Goal: Check status: Check status

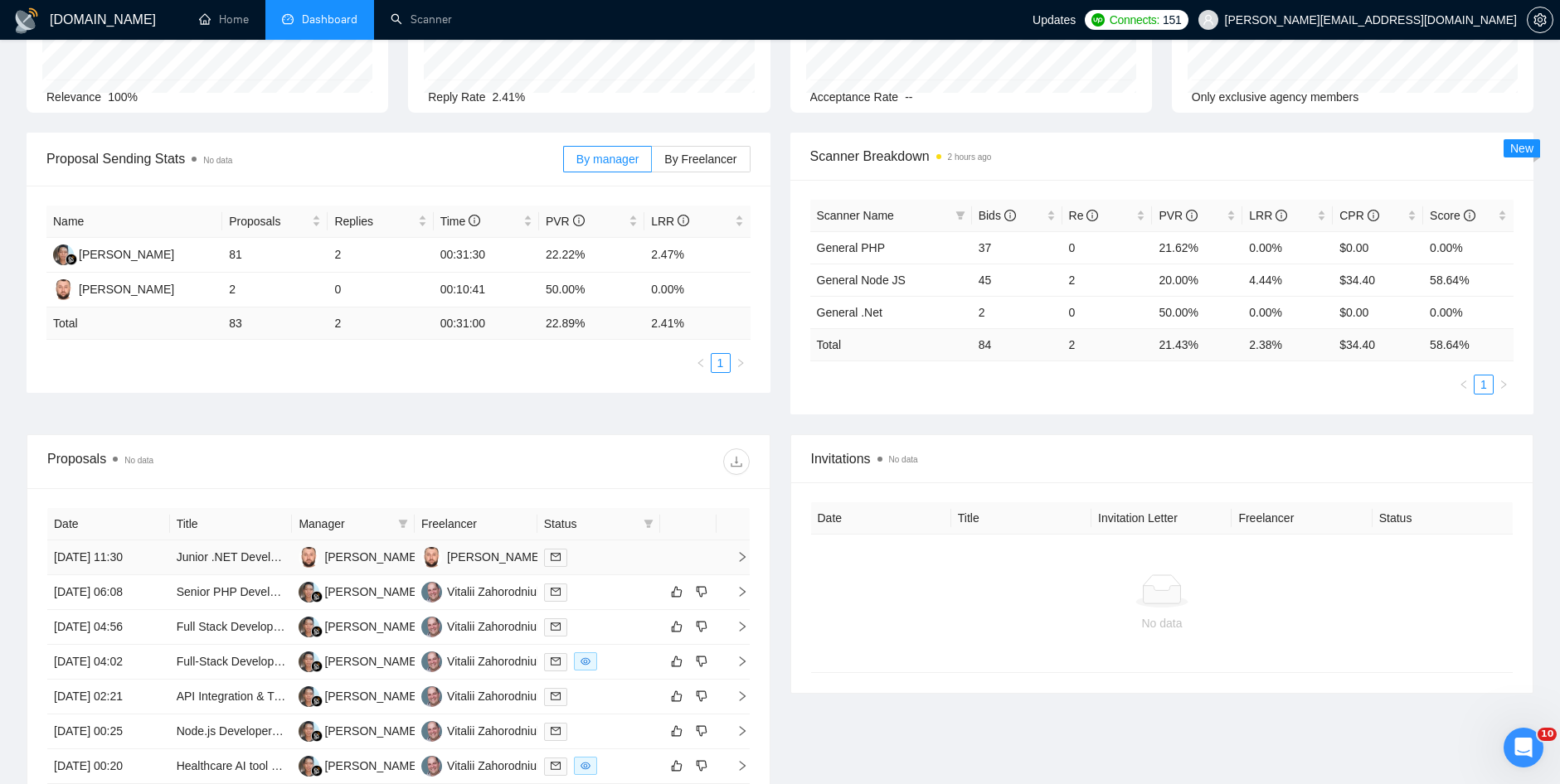
scroll to position [249, 0]
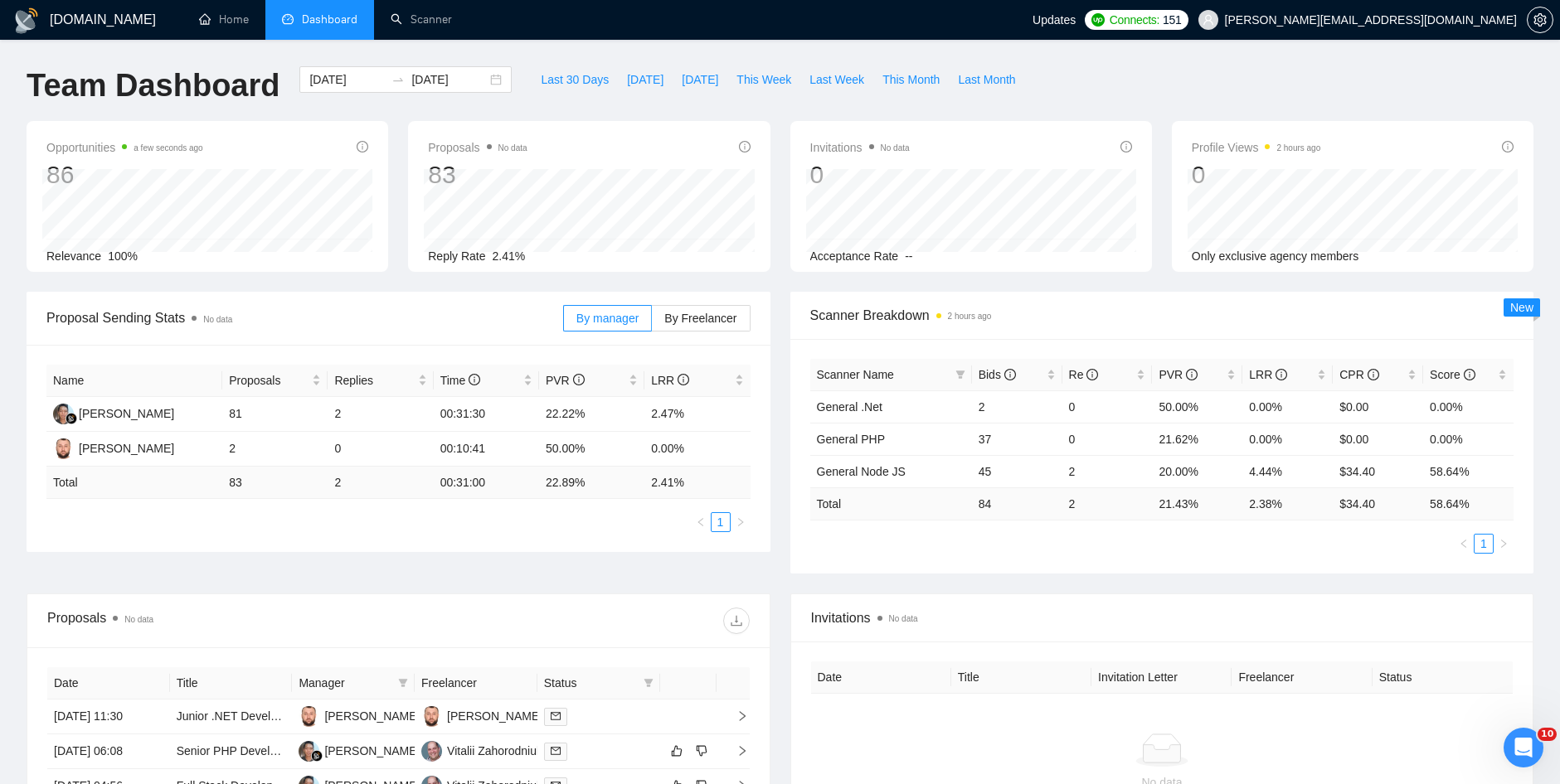
drag, startPoint x: 1300, startPoint y: 130, endPoint x: 1267, endPoint y: 77, distance: 62.4
click at [302, 142] on div "Opportunities 8 minutes ago 86" at bounding box center [207, 164] width 322 height 53
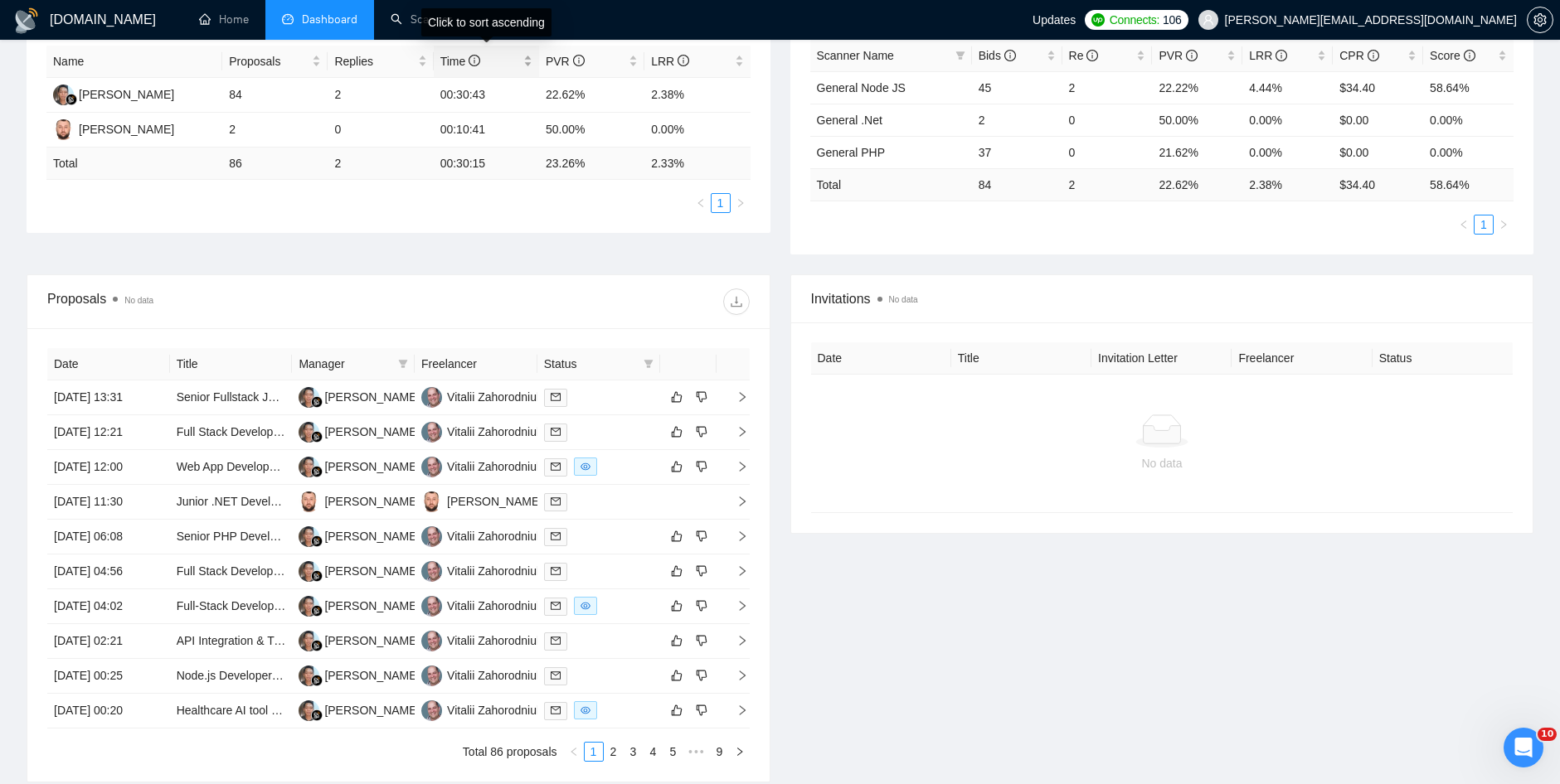
scroll to position [332, 0]
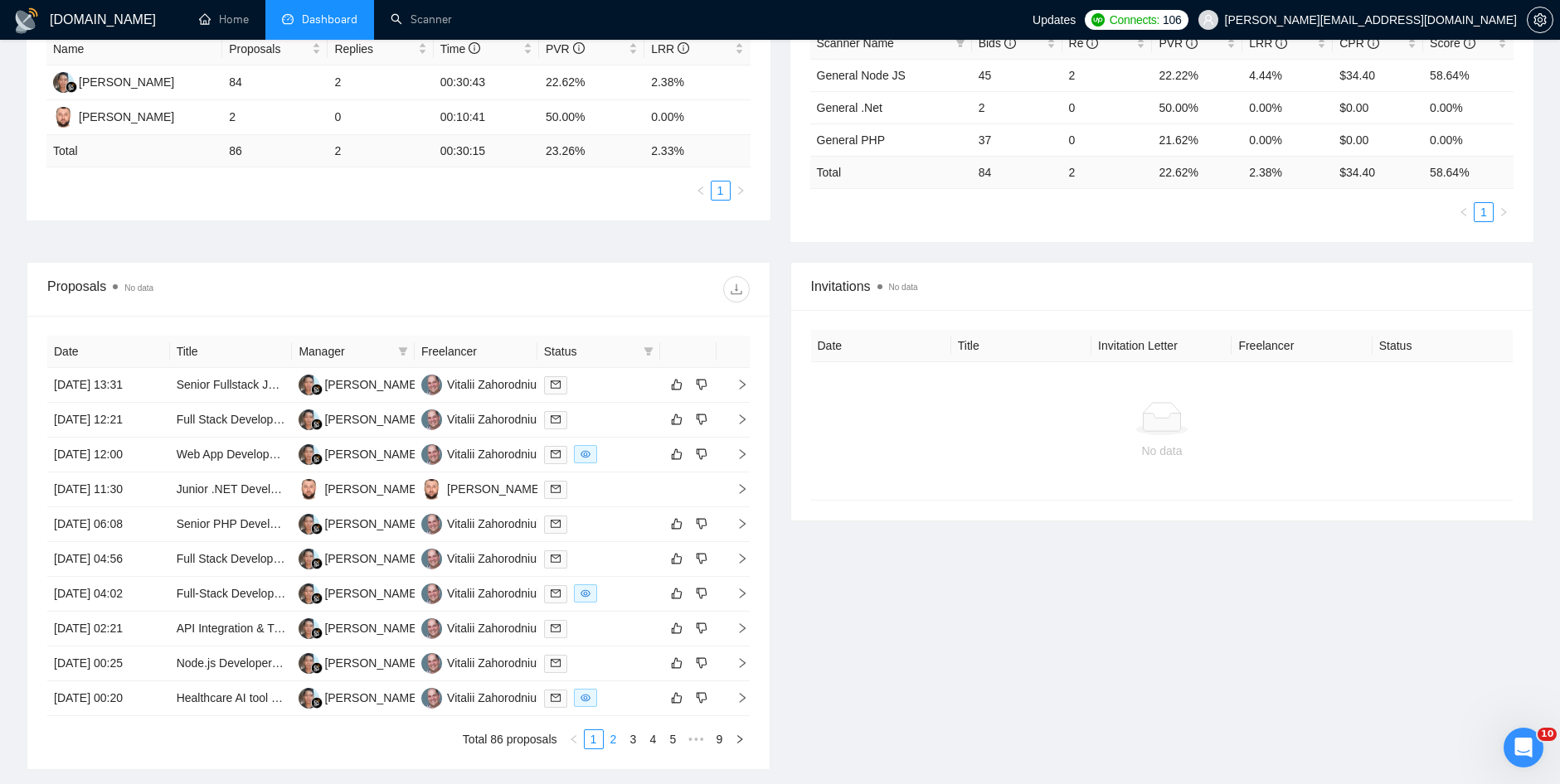
click at [614, 741] on link "2" at bounding box center [614, 739] width 18 height 18
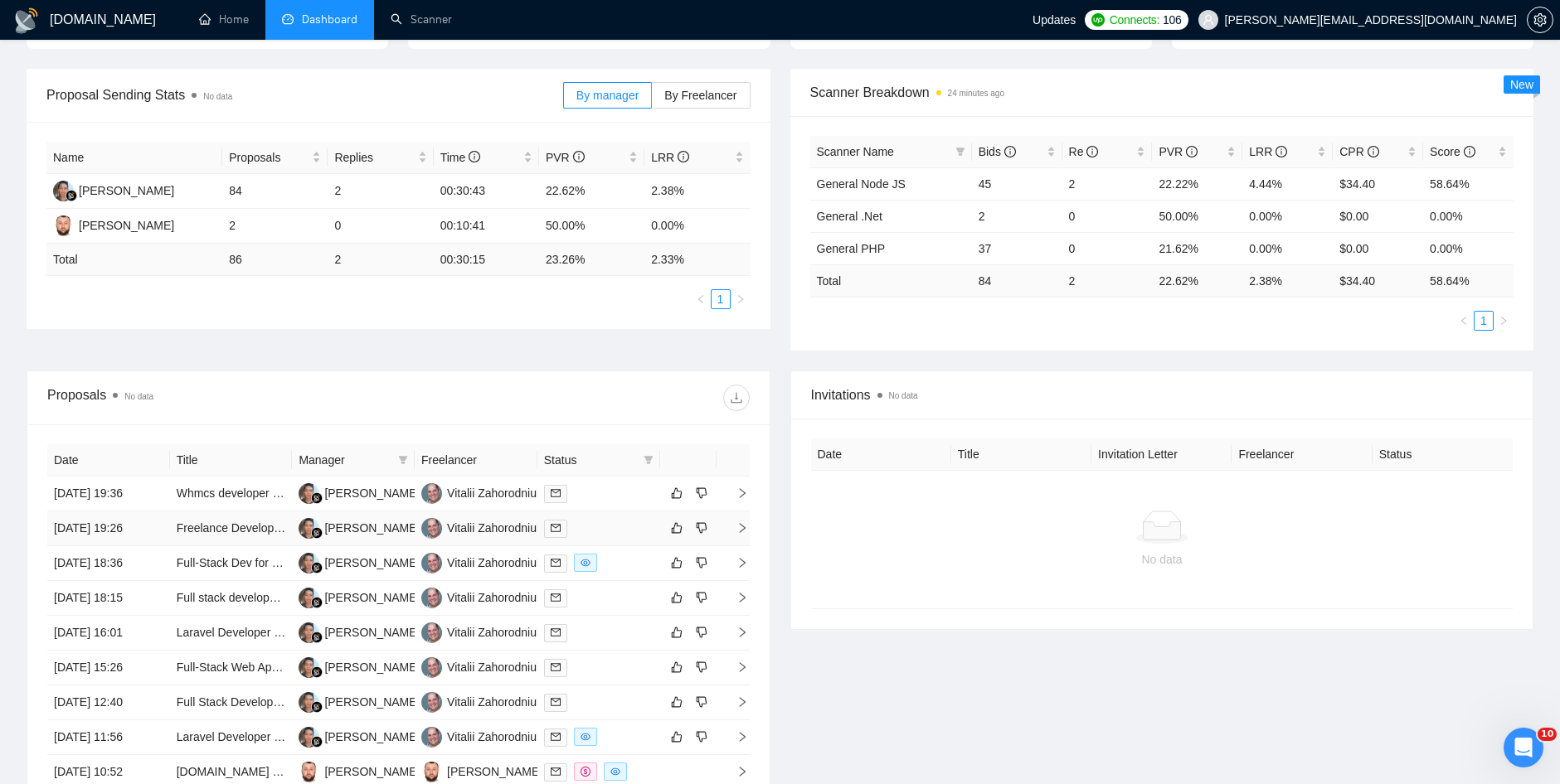
scroll to position [0, 0]
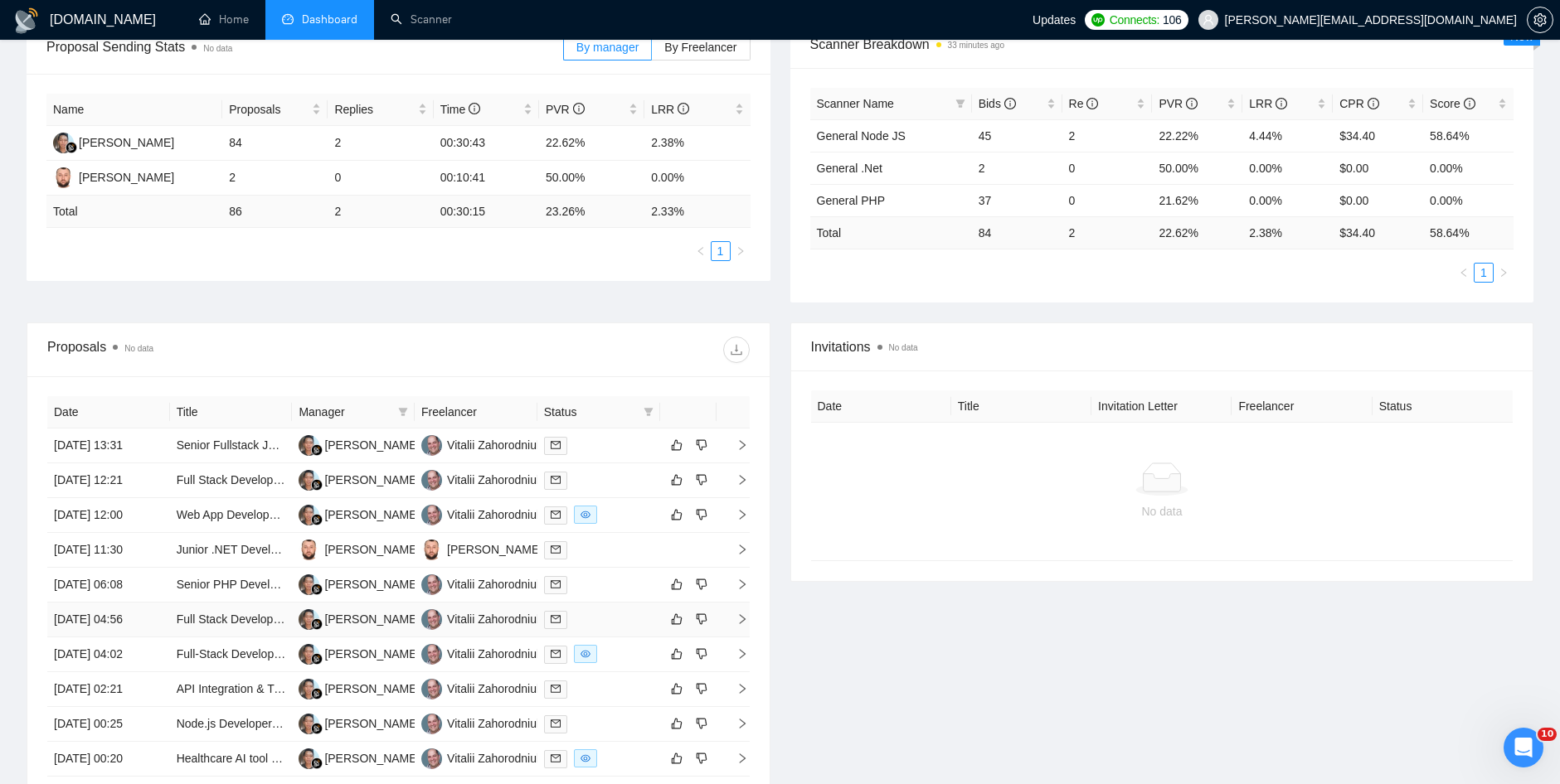
scroll to position [465, 0]
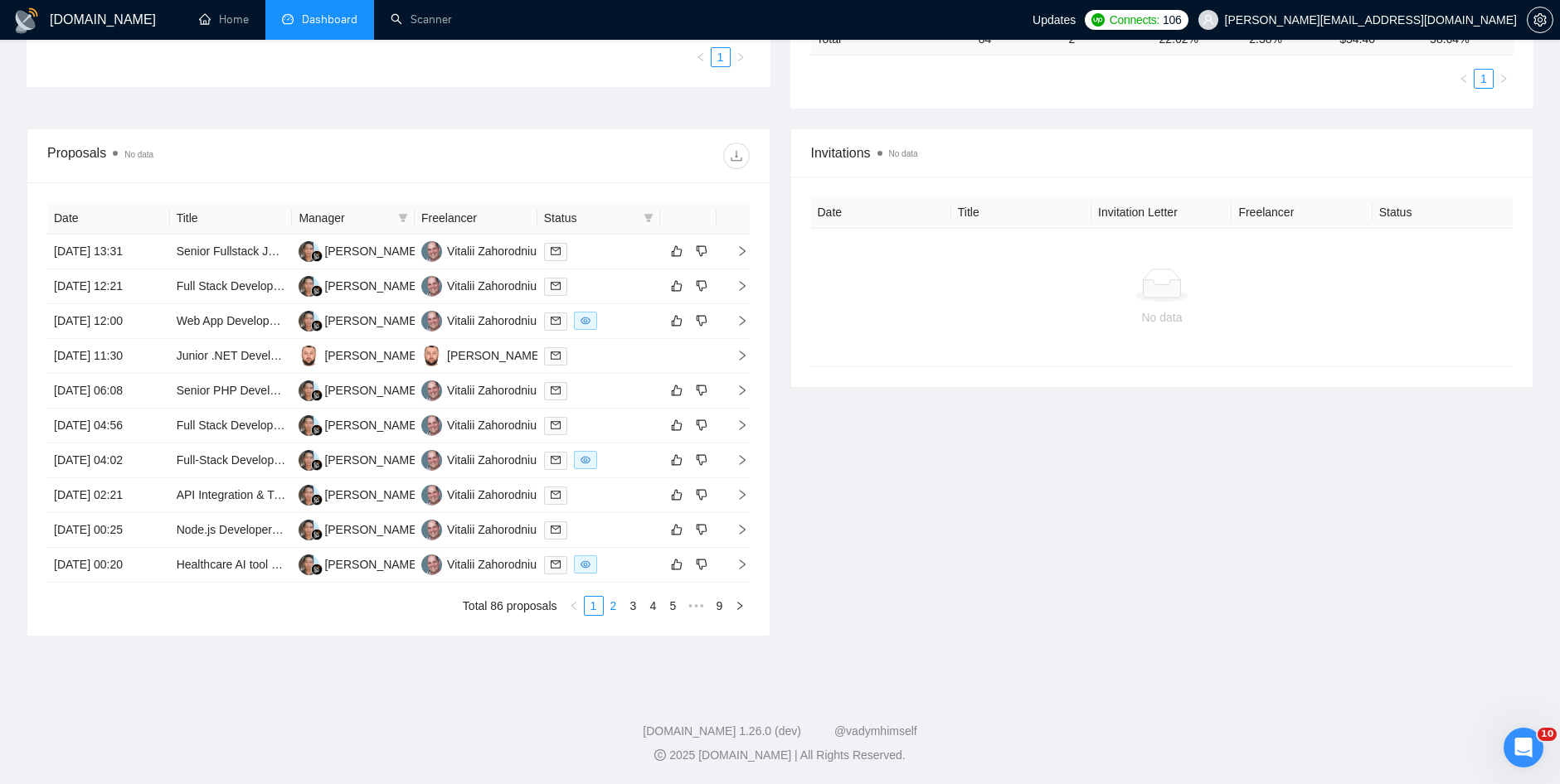
click at [611, 609] on link "2" at bounding box center [614, 606] width 18 height 18
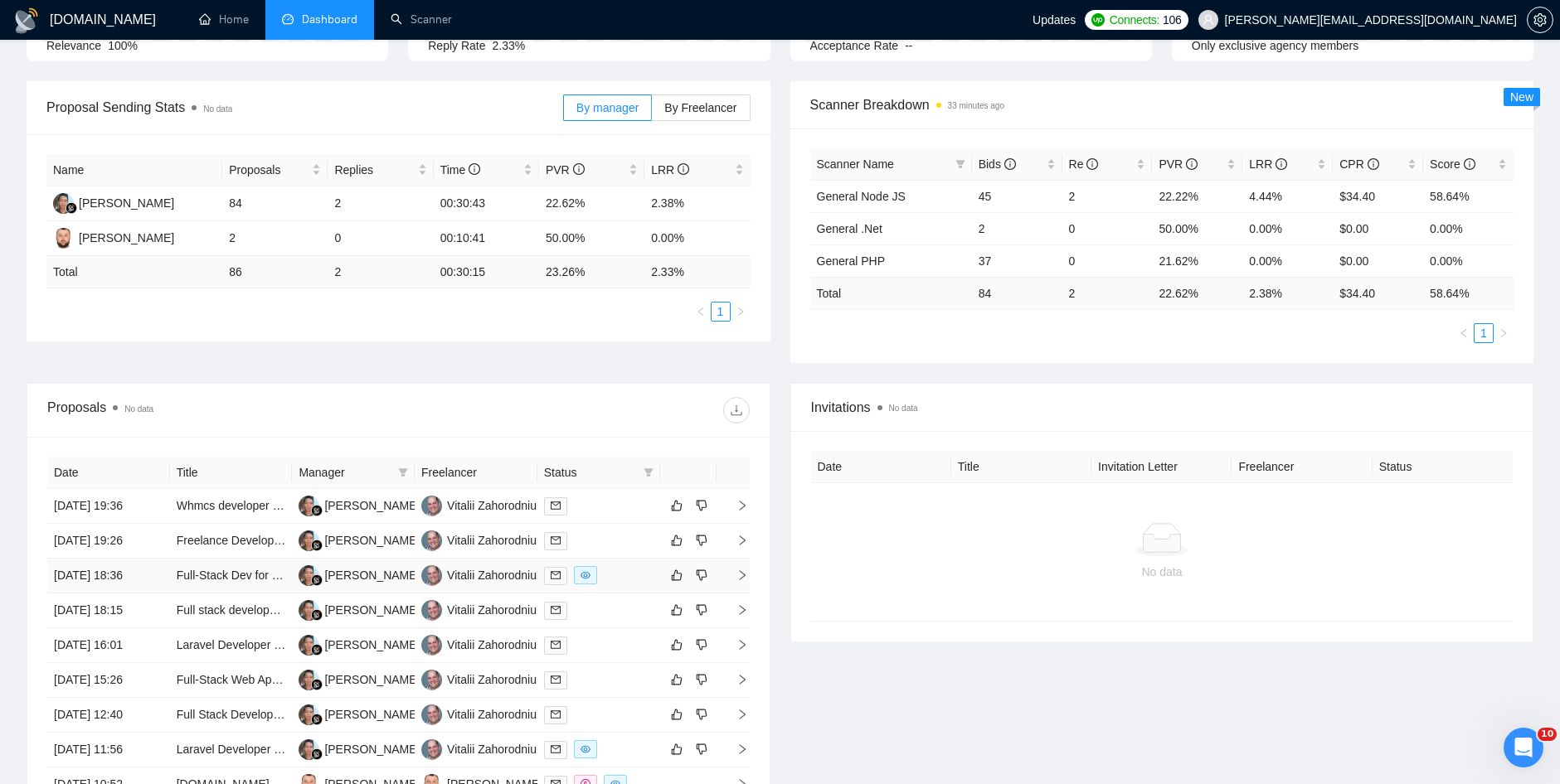
scroll to position [0, 0]
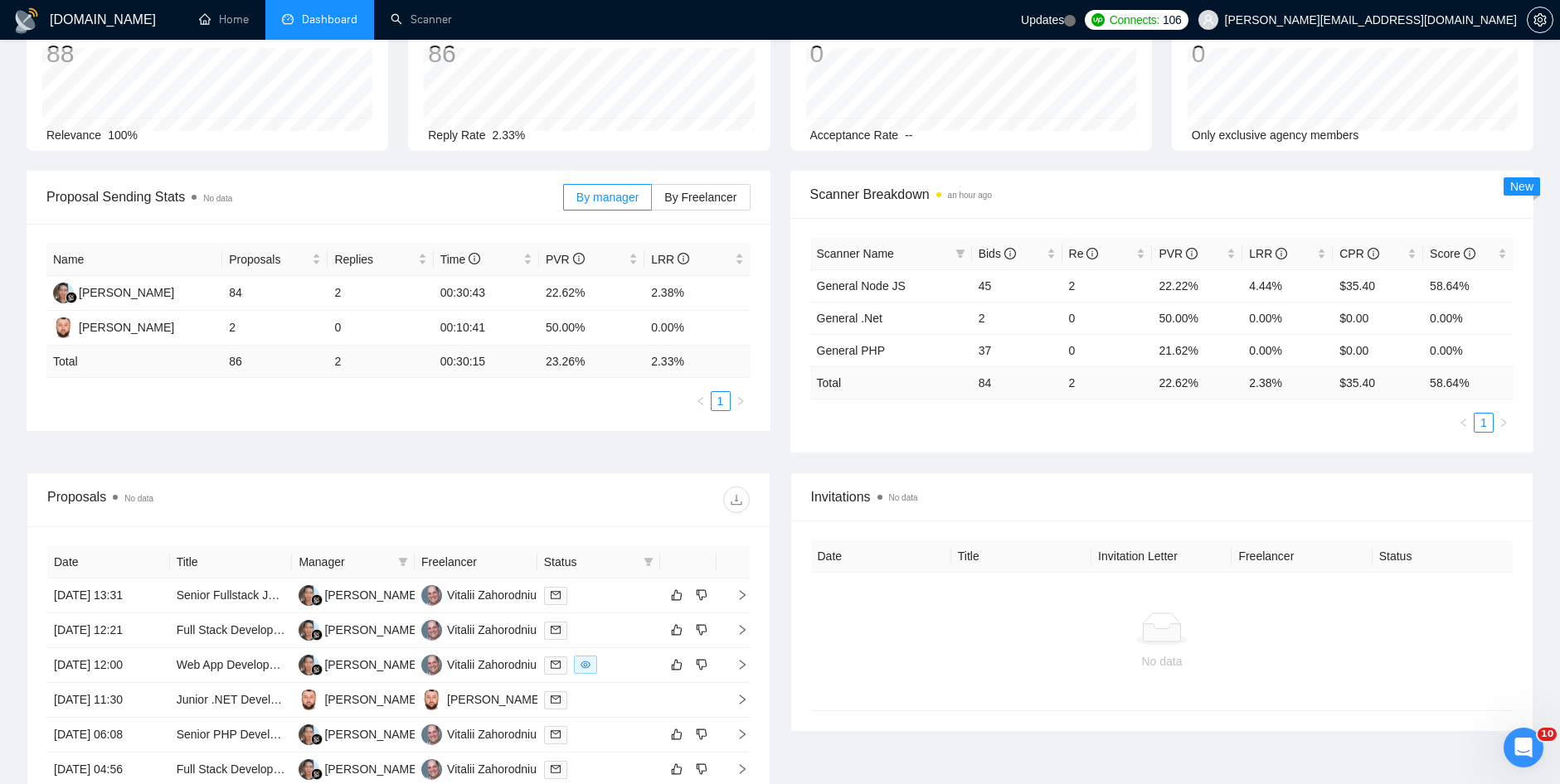
scroll to position [249, 0]
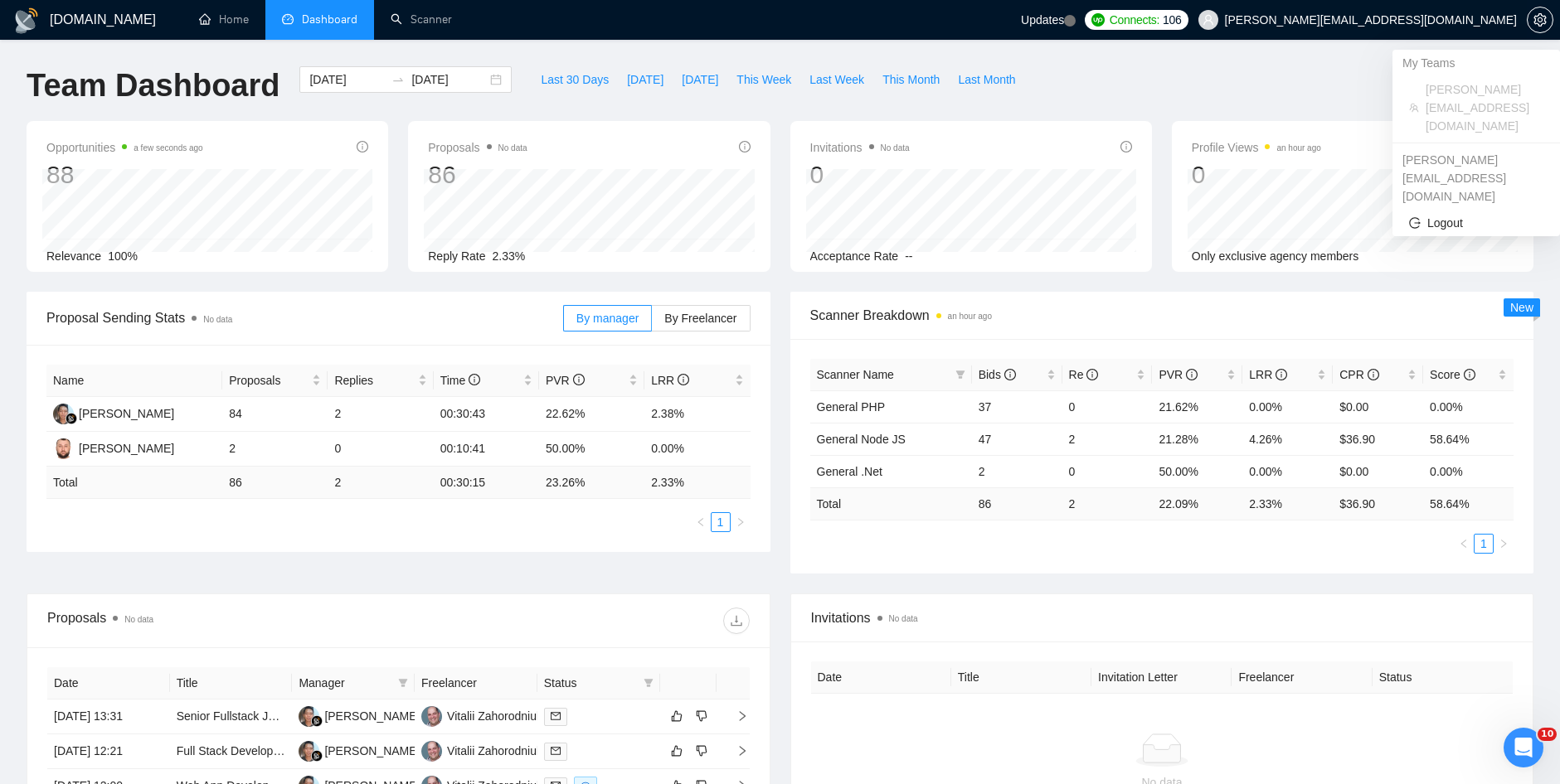
click at [1499, 20] on span "[PERSON_NAME][EMAIL_ADDRESS][DOMAIN_NAME]" at bounding box center [1371, 20] width 292 height 0
click at [1537, 19] on icon "setting" at bounding box center [1540, 20] width 13 height 13
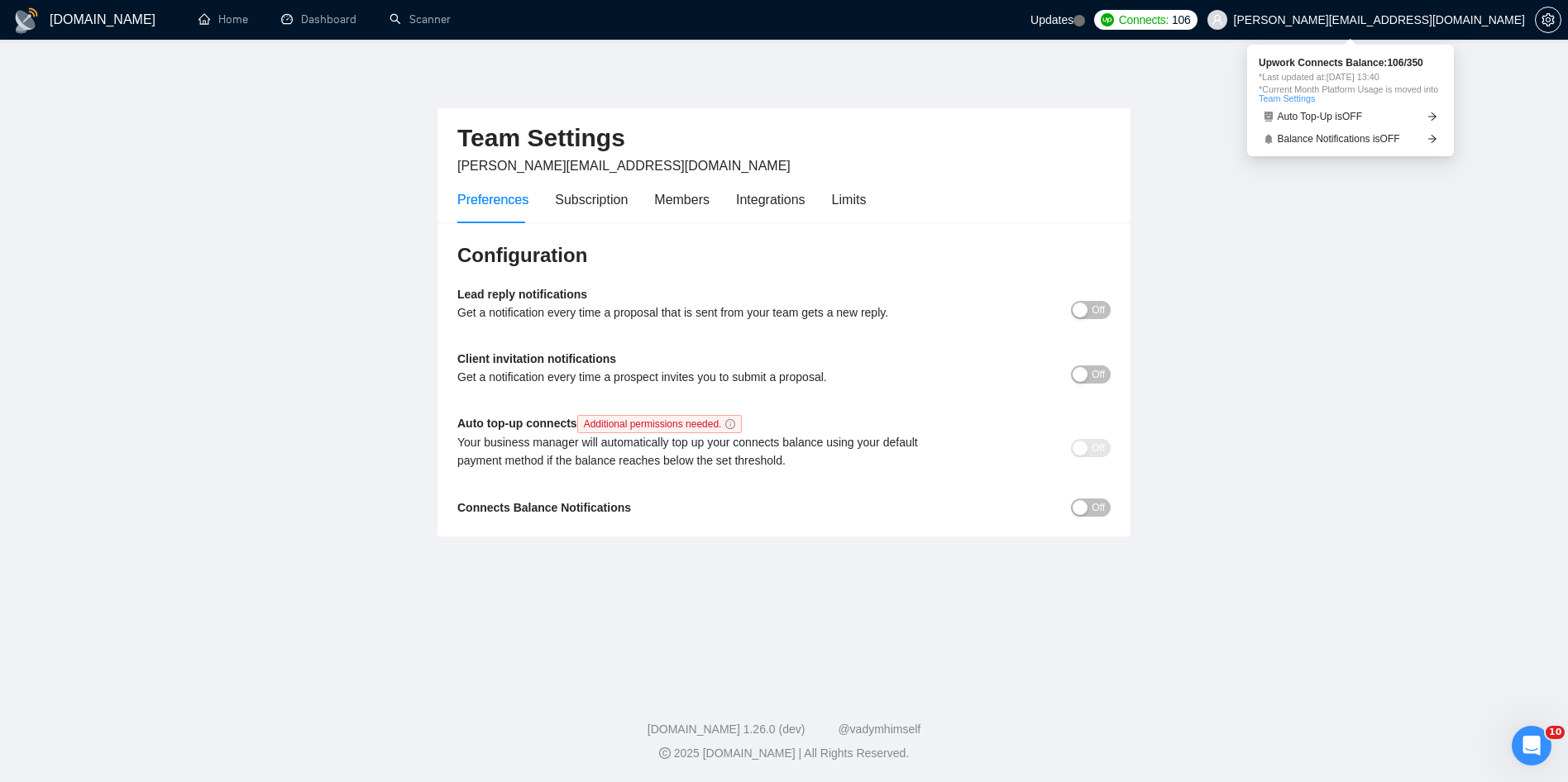
click at [1168, 16] on span "Connects:" at bounding box center [1144, 19] width 49 height 18
click at [1073, 13] on span "Updates" at bounding box center [1051, 20] width 43 height 13
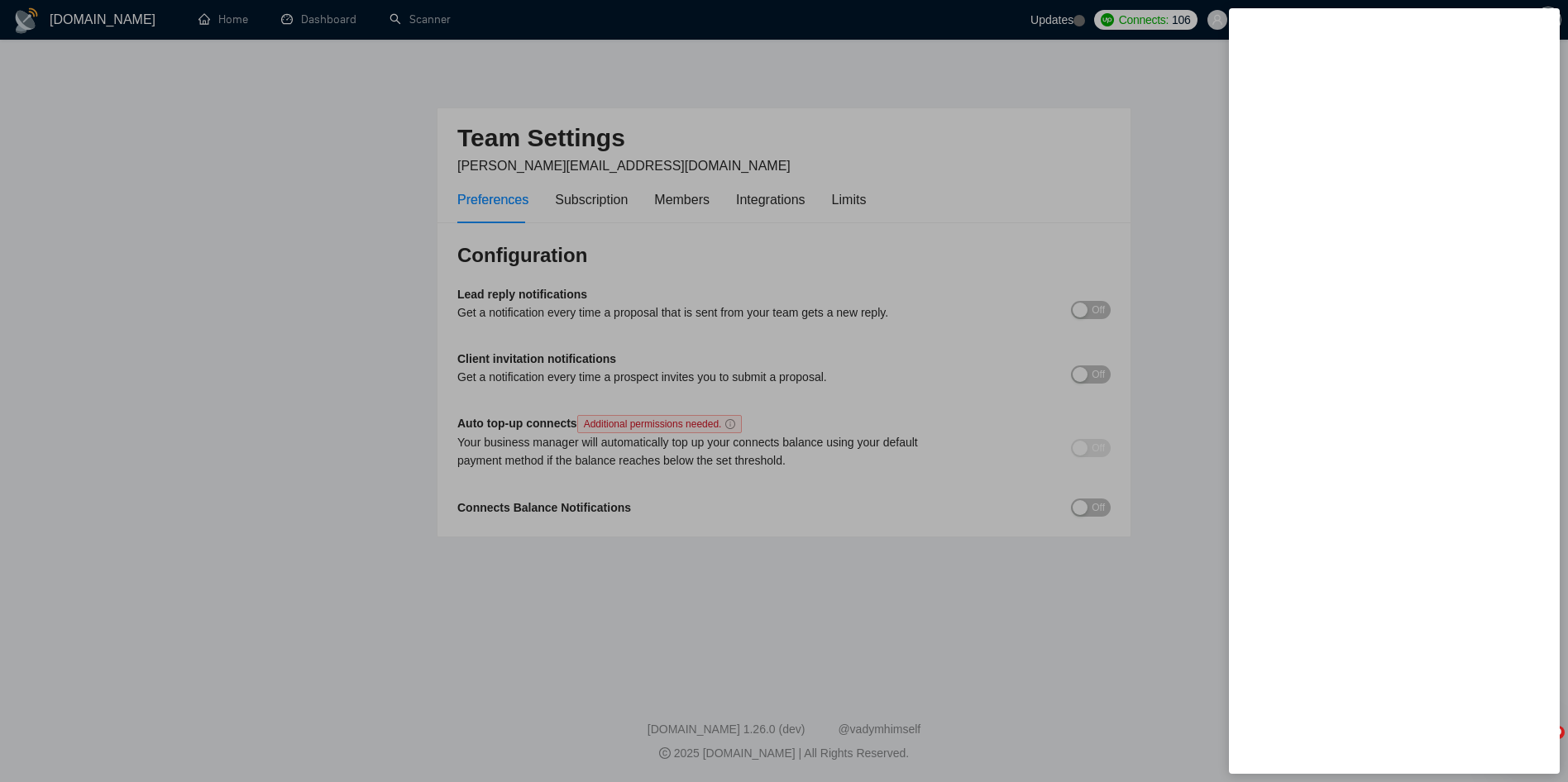
click at [1092, 68] on div at bounding box center [784, 391] width 1568 height 782
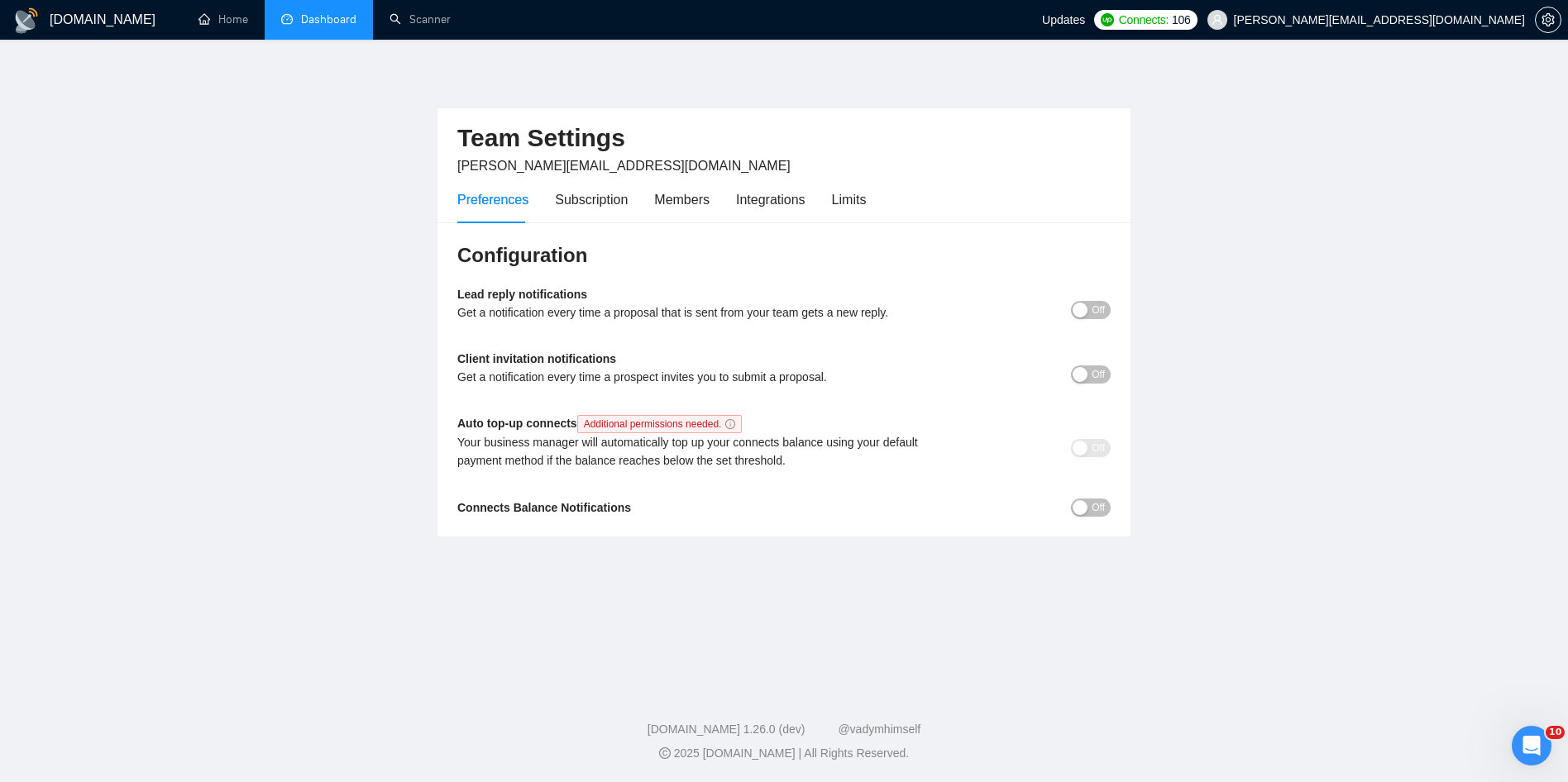
click at [323, 24] on link "Dashboard" at bounding box center [319, 19] width 75 height 14
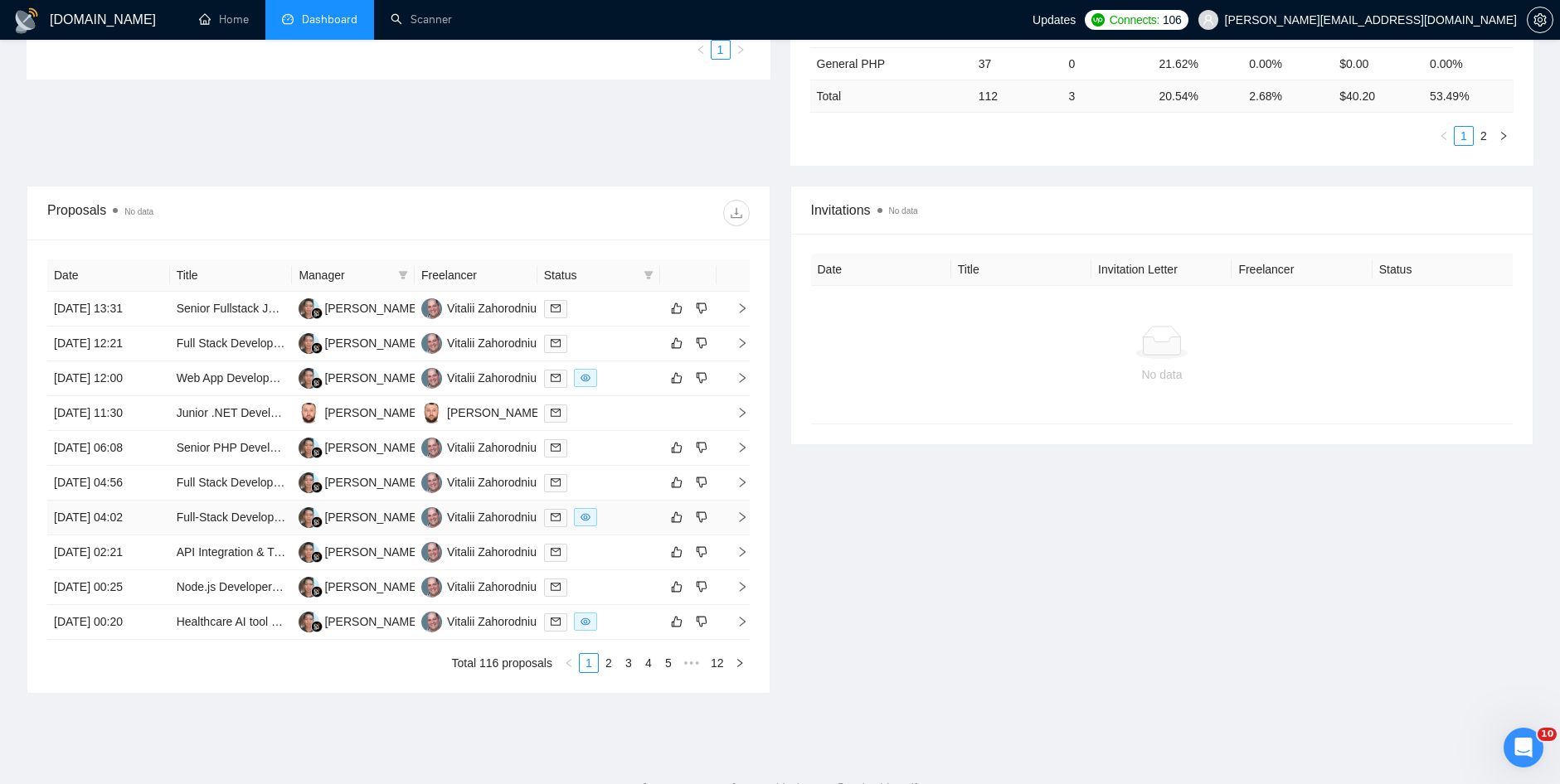
scroll to position [529, 0]
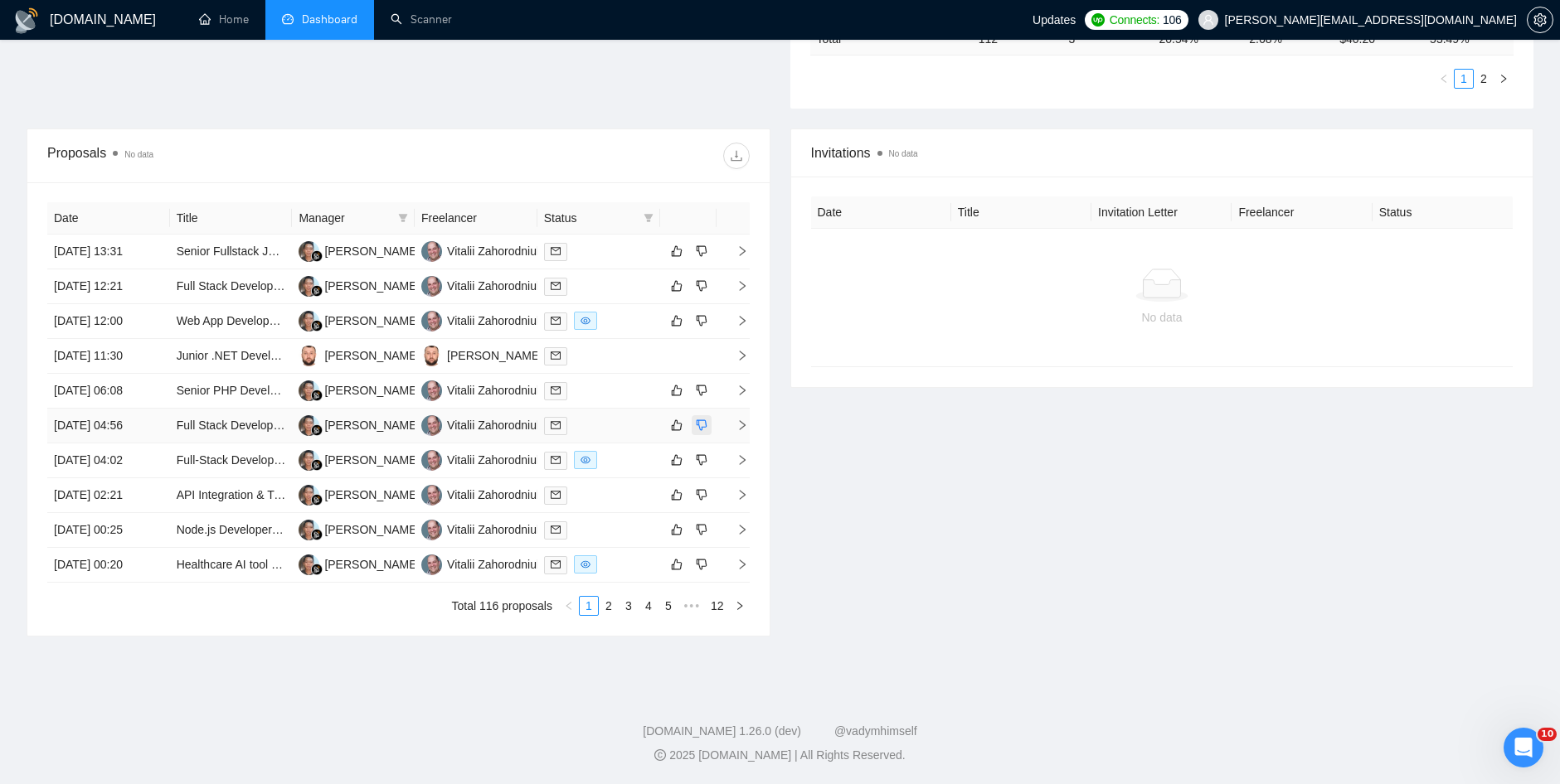
drag, startPoint x: 140, startPoint y: 36, endPoint x: 694, endPoint y: 421, distance: 674.6
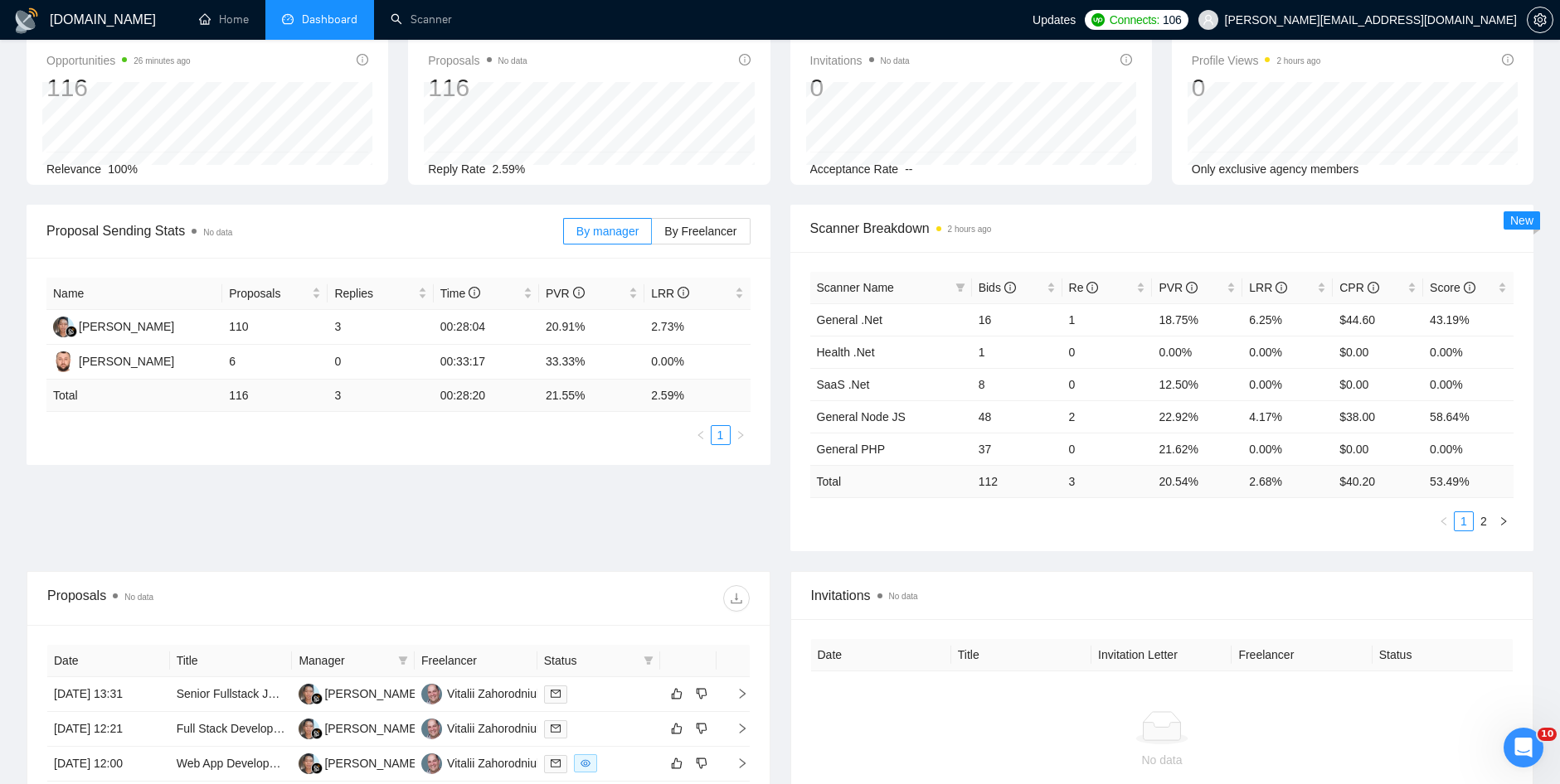
scroll to position [0, 0]
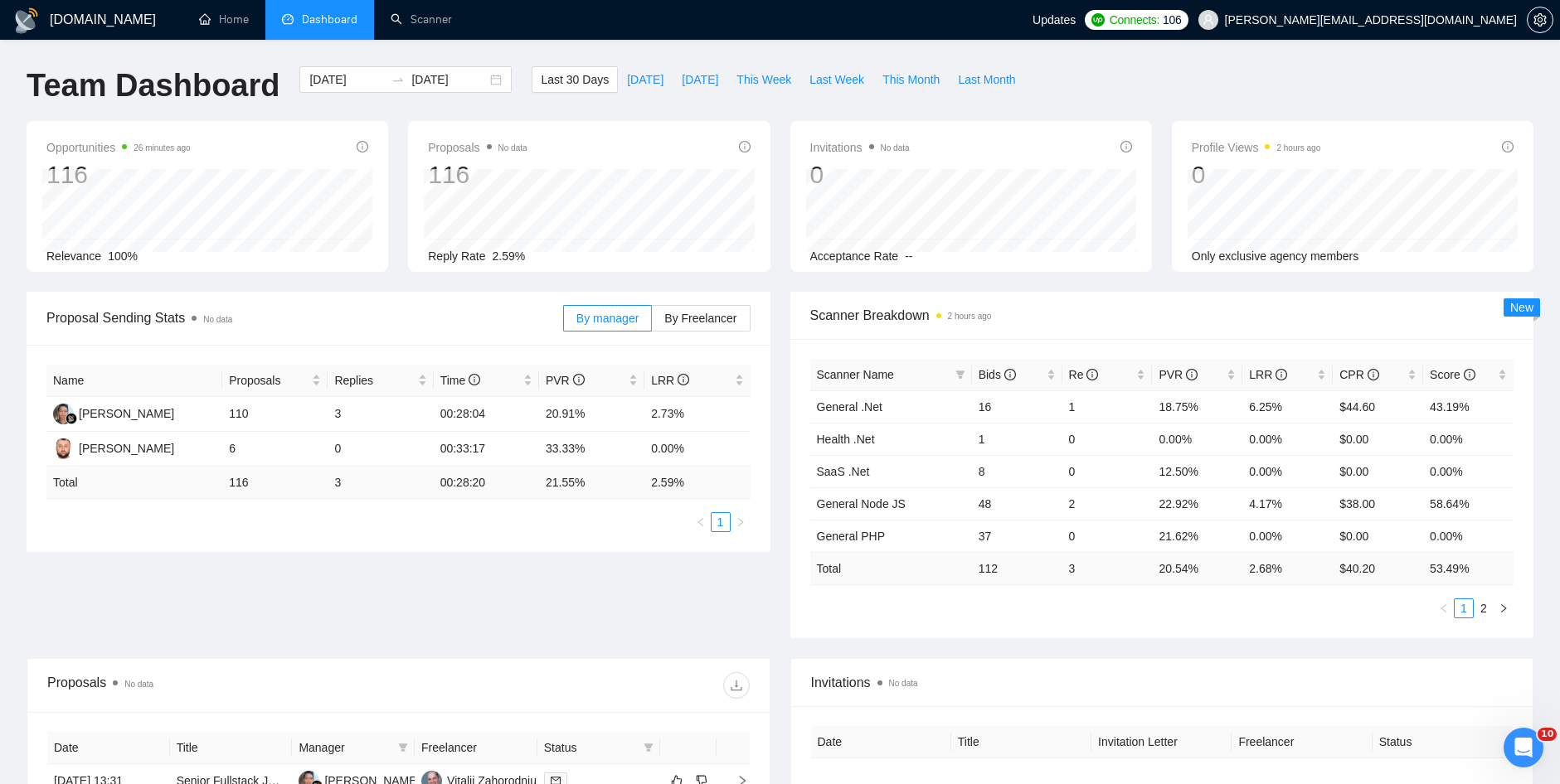
click at [1406, 8] on span "[PERSON_NAME][EMAIL_ADDRESS][DOMAIN_NAME]" at bounding box center [1358, 20] width 339 height 53
click at [1189, 10] on span "Connects: 106" at bounding box center [1136, 19] width 104 height 20
click at [898, 96] on div "Last 30 Days [DATE] [DATE] This Week Last Week This Month Last Month" at bounding box center [778, 93] width 512 height 54
click at [1159, 16] on span "Connects:" at bounding box center [1134, 19] width 50 height 18
click at [577, 80] on span "Last 30 Days" at bounding box center [574, 79] width 68 height 18
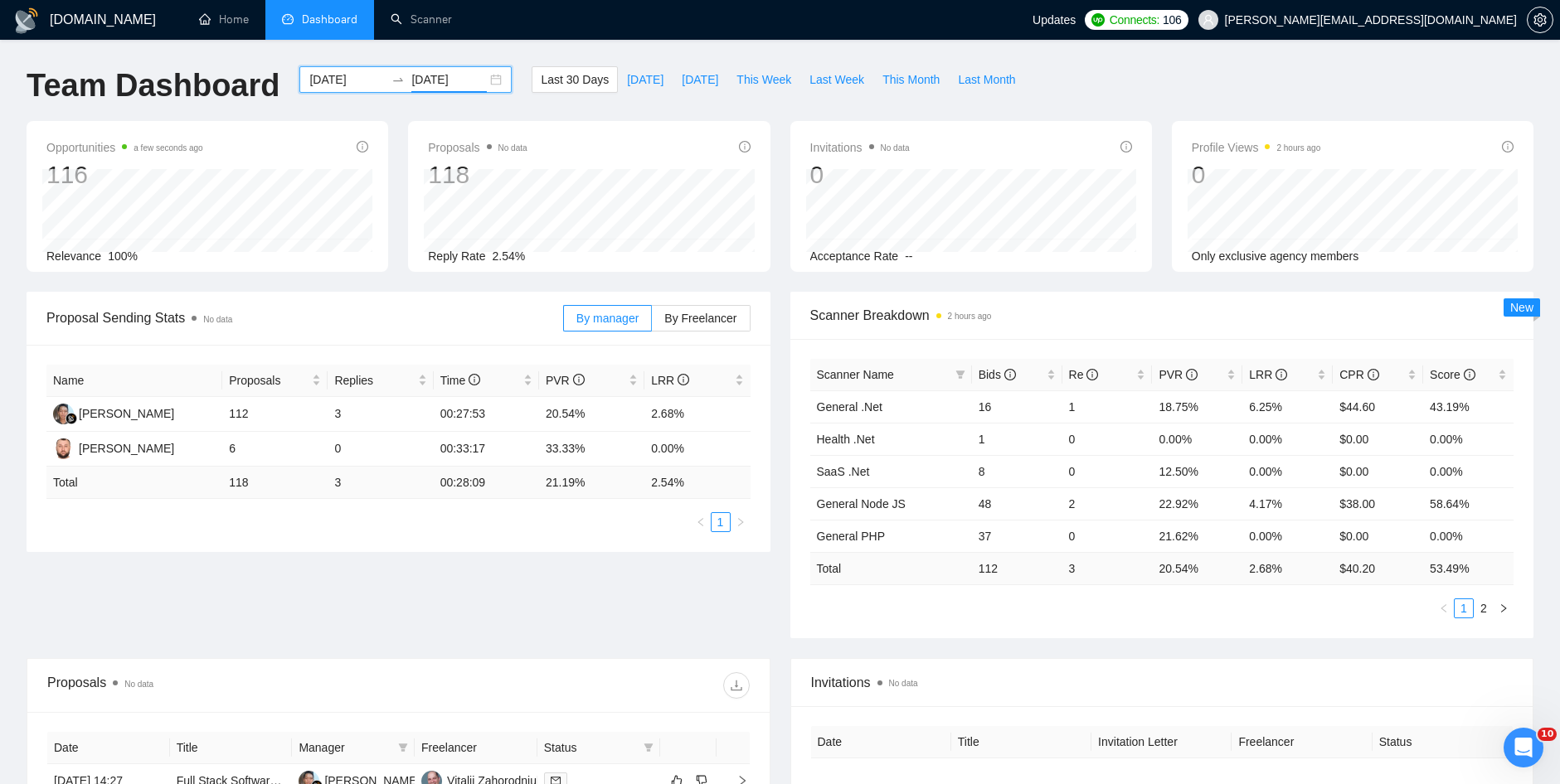
click at [441, 86] on input "[DATE]" at bounding box center [448, 79] width 75 height 18
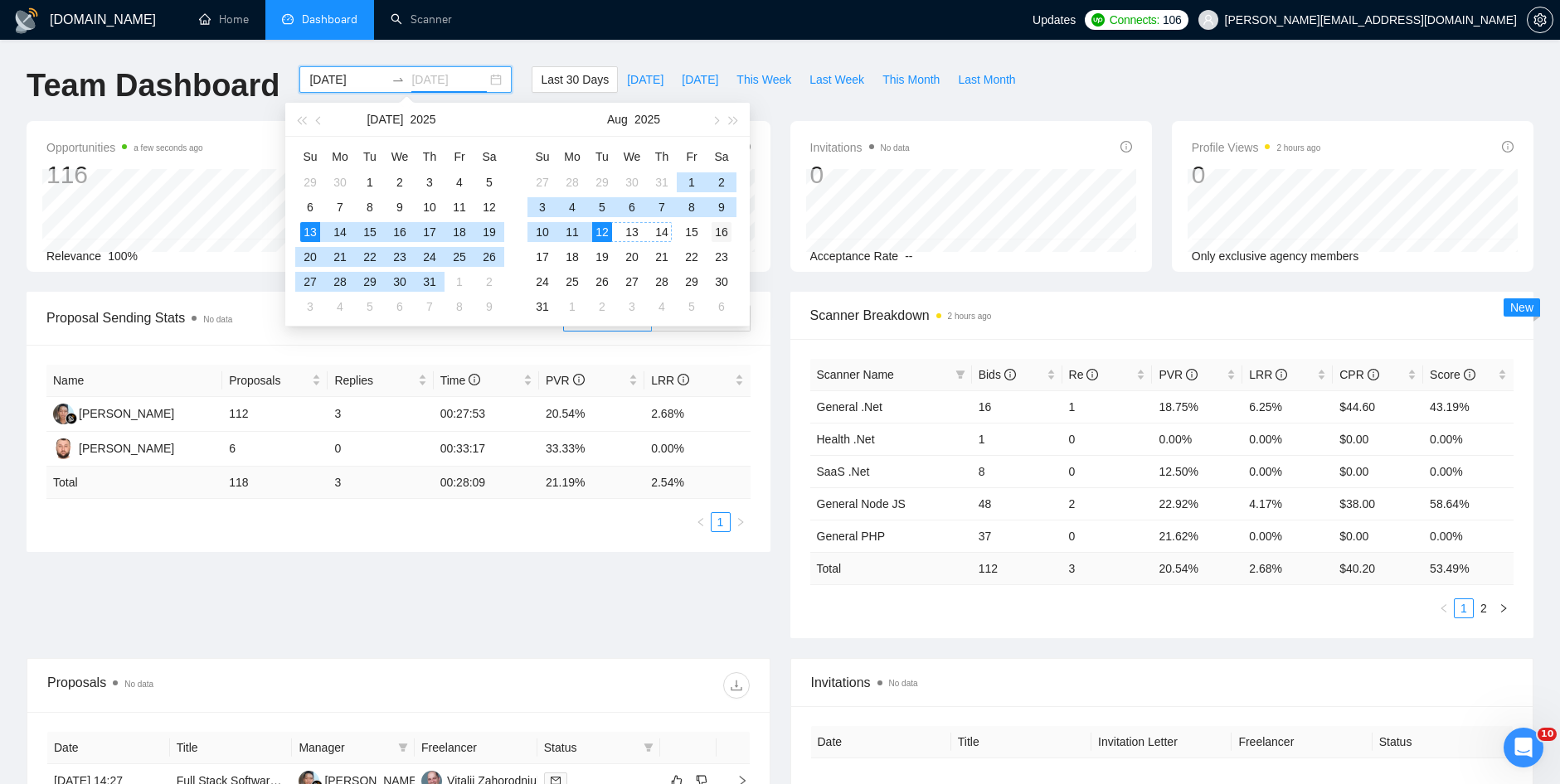
type input "[DATE]"
click at [719, 237] on div "16" at bounding box center [721, 232] width 20 height 20
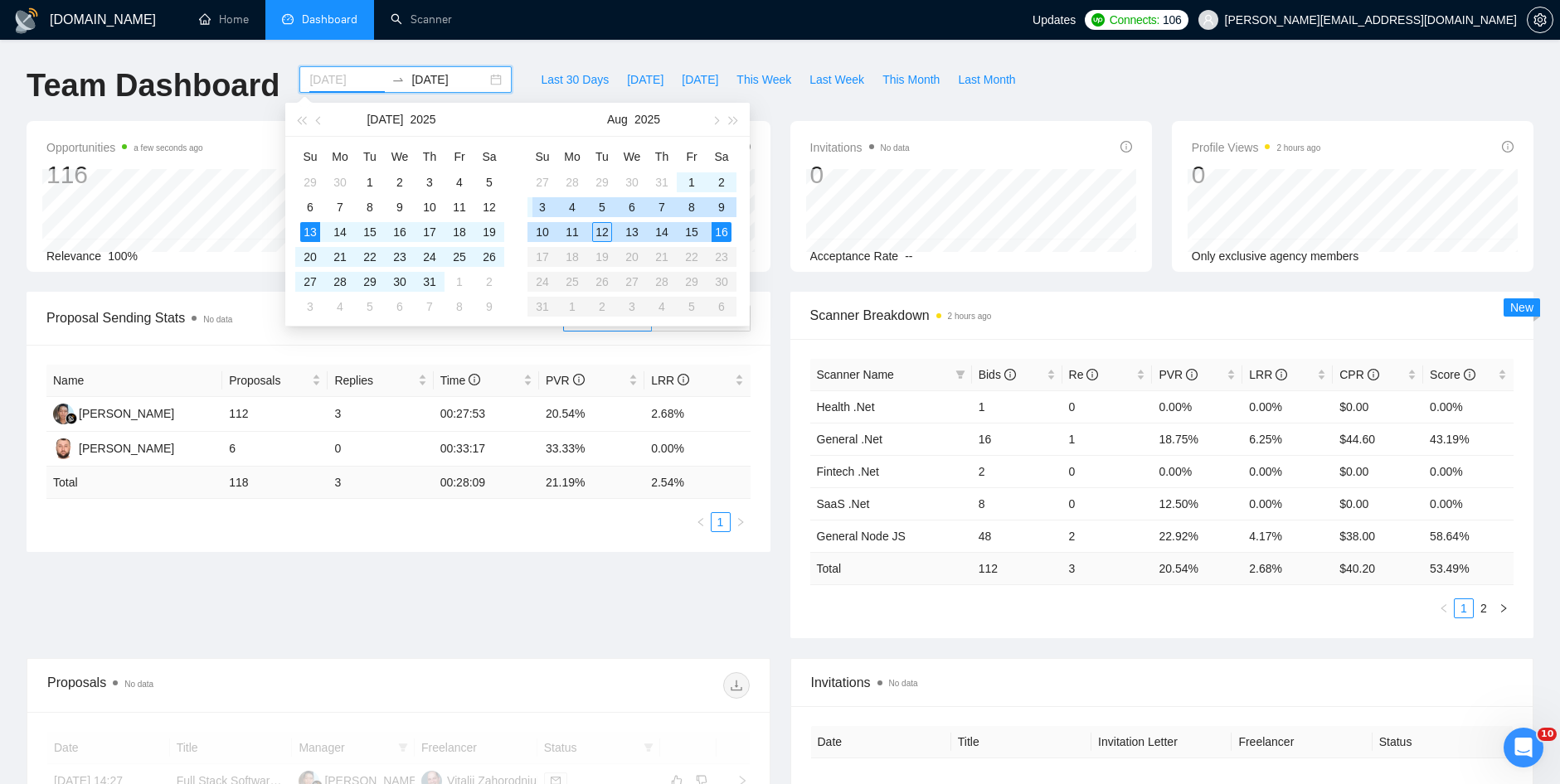
click at [541, 211] on div "3" at bounding box center [542, 207] width 20 height 20
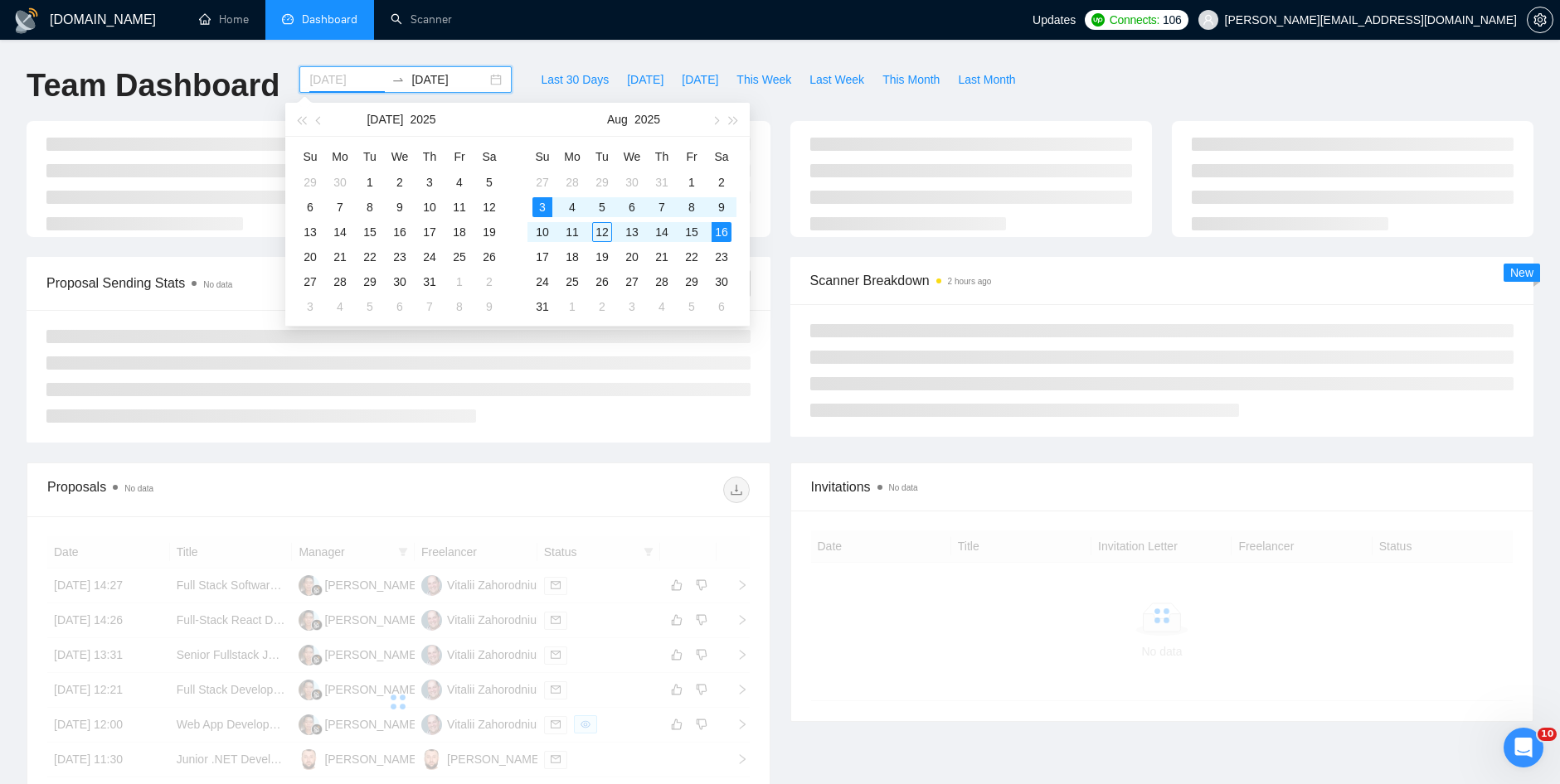
type input "[DATE]"
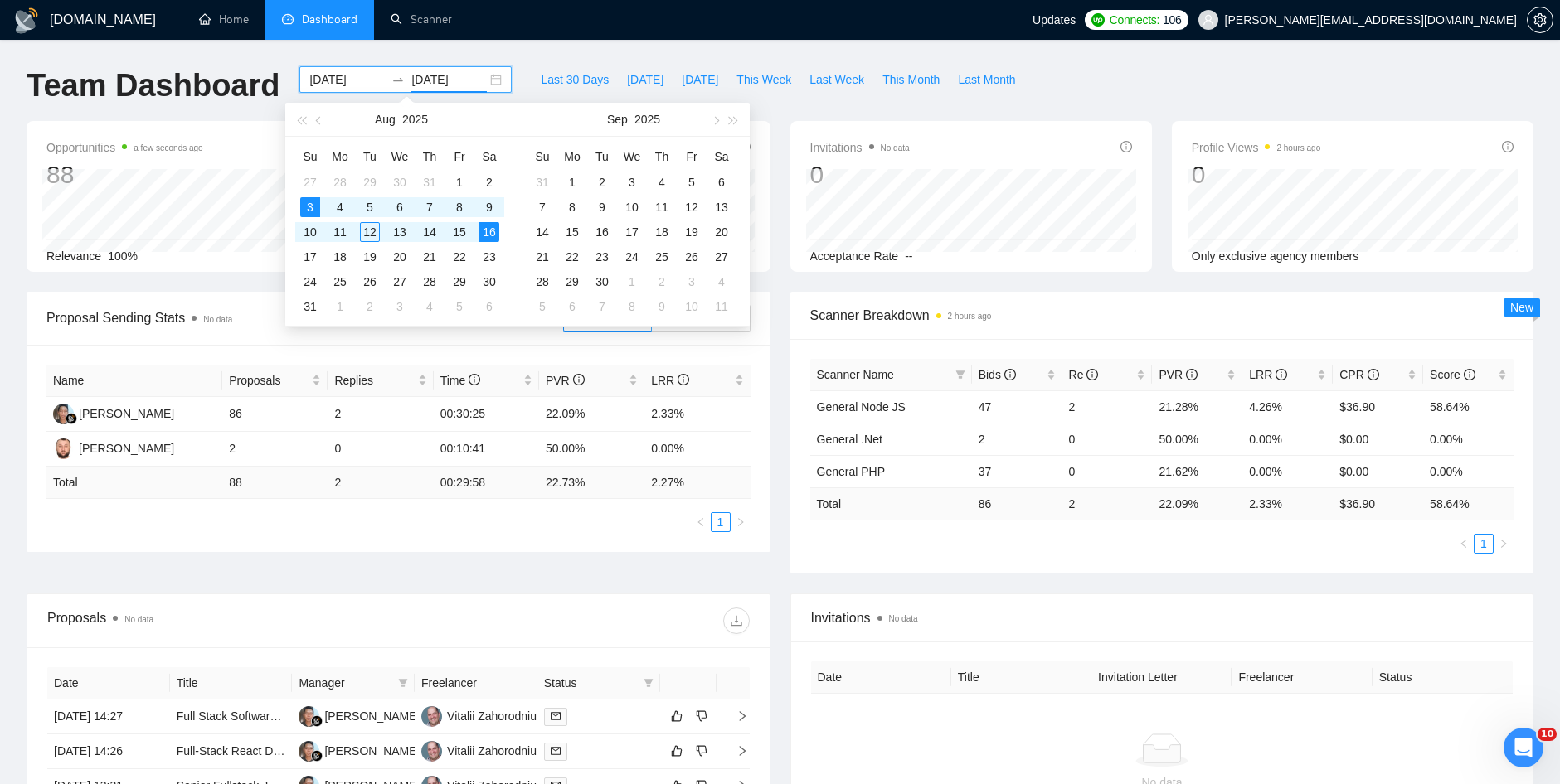
click at [452, 80] on input "[DATE]" at bounding box center [448, 79] width 75 height 18
type input "[DATE]"
click at [489, 227] on div "16" at bounding box center [489, 232] width 20 height 20
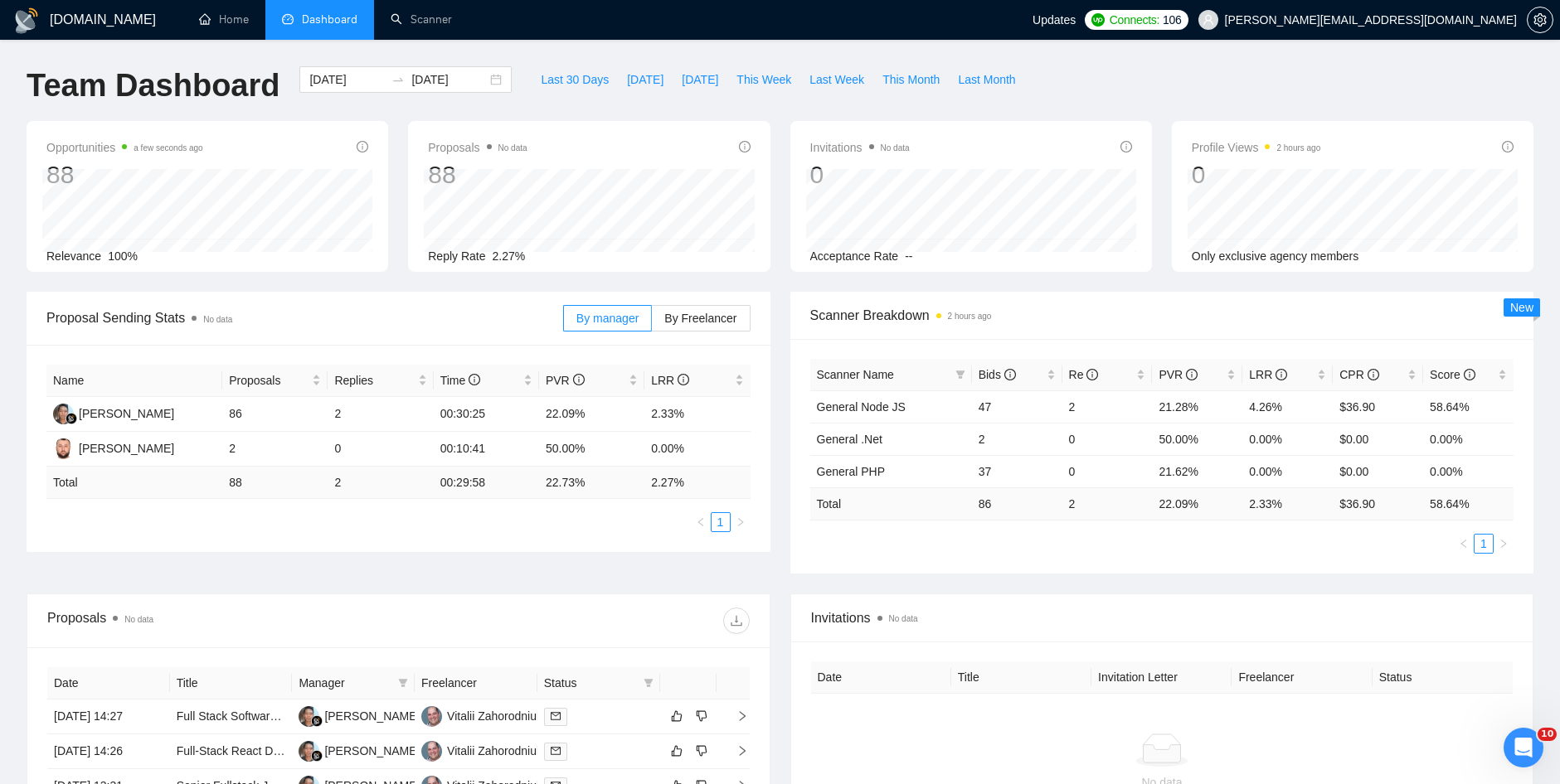
click at [859, 305] on span "Scanner Breakdown 2 hours ago" at bounding box center [1162, 316] width 704 height 21
click at [432, 85] on input "[DATE]" at bounding box center [448, 79] width 75 height 18
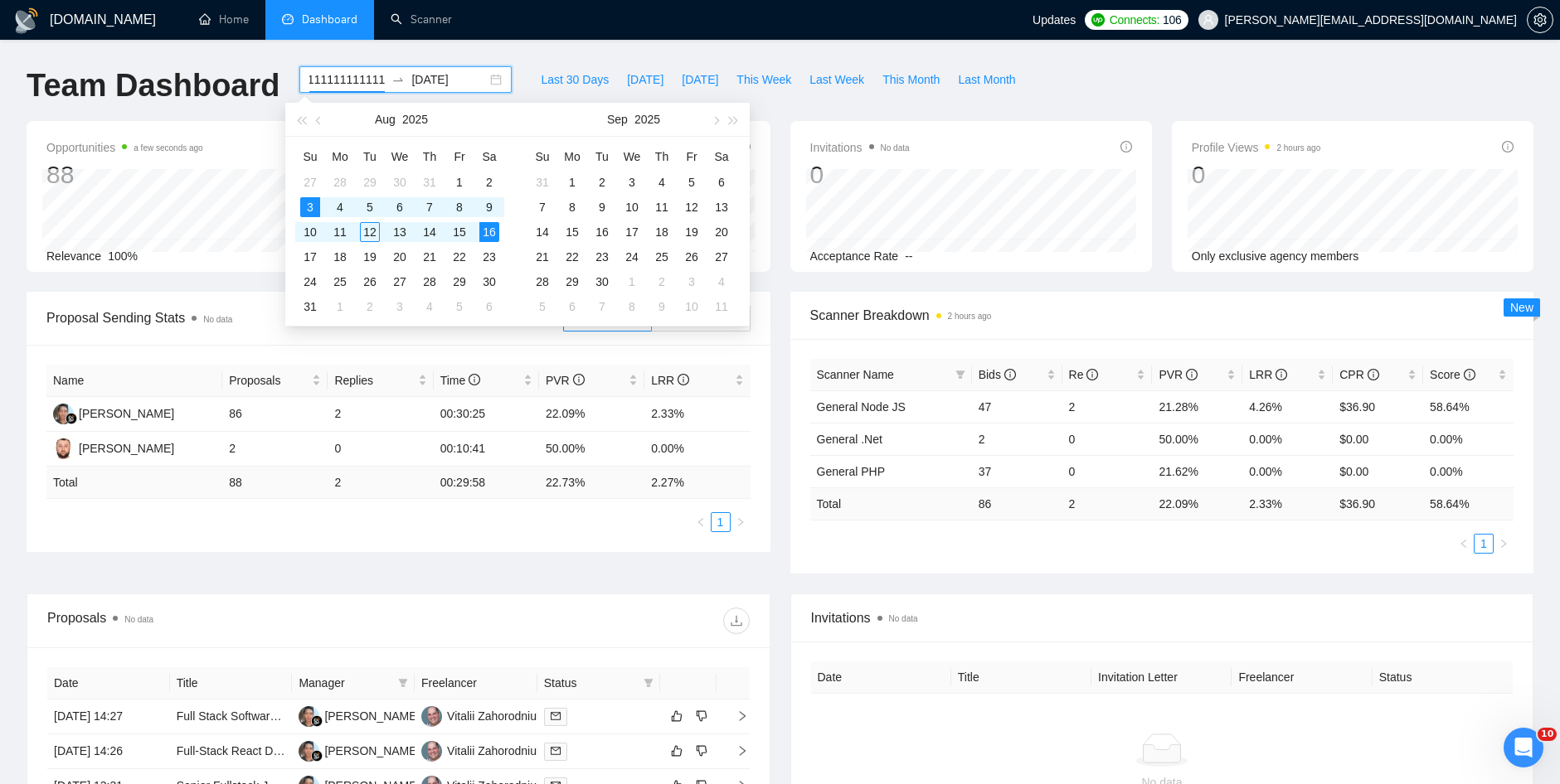
scroll to position [0, 215]
type input "[DATE]"
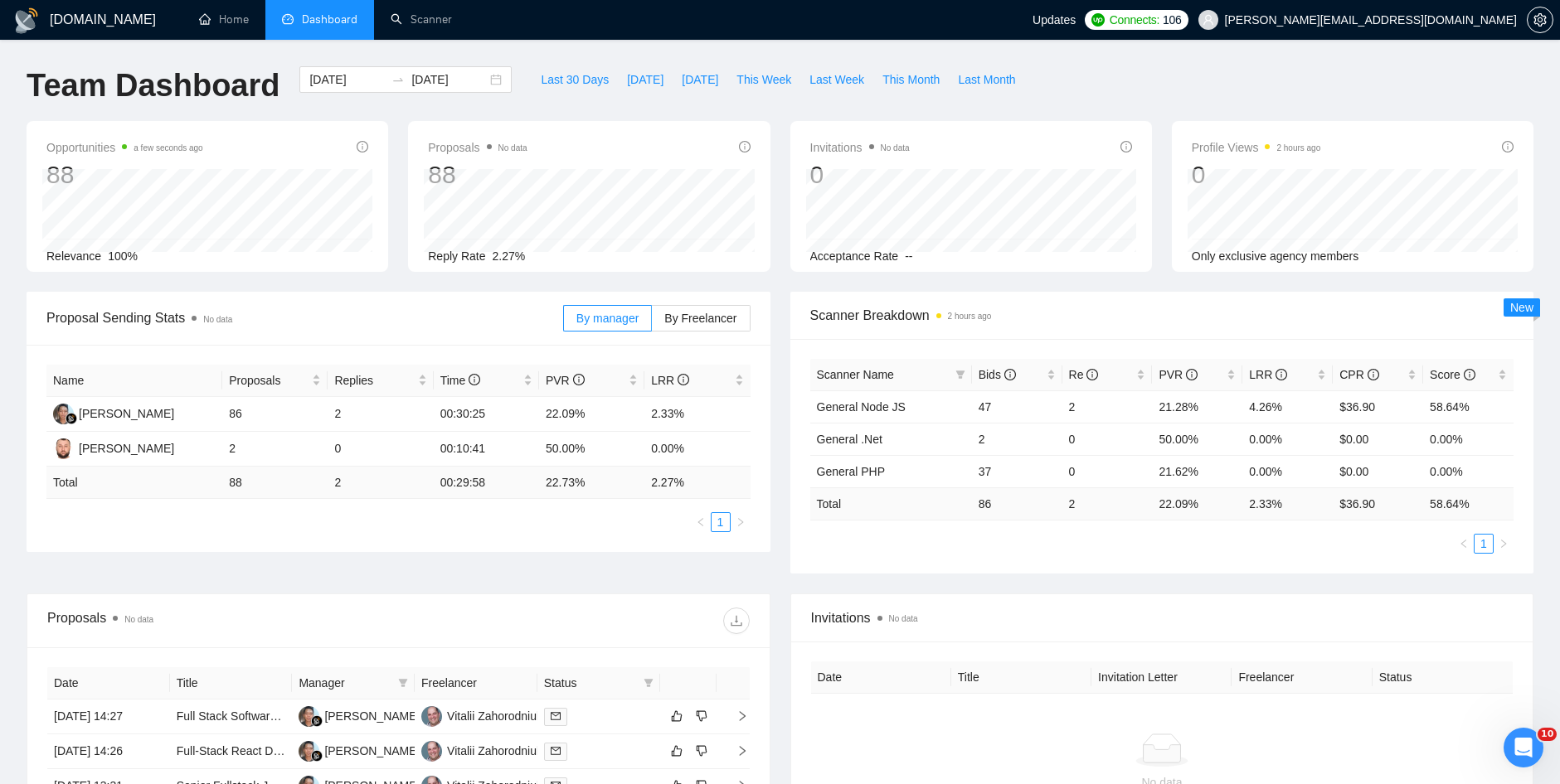
scroll to position [0, 0]
click at [385, 95] on div "[DATE] [DATE]" at bounding box center [405, 93] width 232 height 54
drag, startPoint x: 385, startPoint y: 95, endPoint x: 376, endPoint y: 88, distance: 11.4
click at [376, 88] on div "[DATE] [DATE]" at bounding box center [405, 93] width 232 height 54
drag, startPoint x: 1350, startPoint y: 149, endPoint x: 1367, endPoint y: 135, distance: 22.0
